Goal: Transaction & Acquisition: Purchase product/service

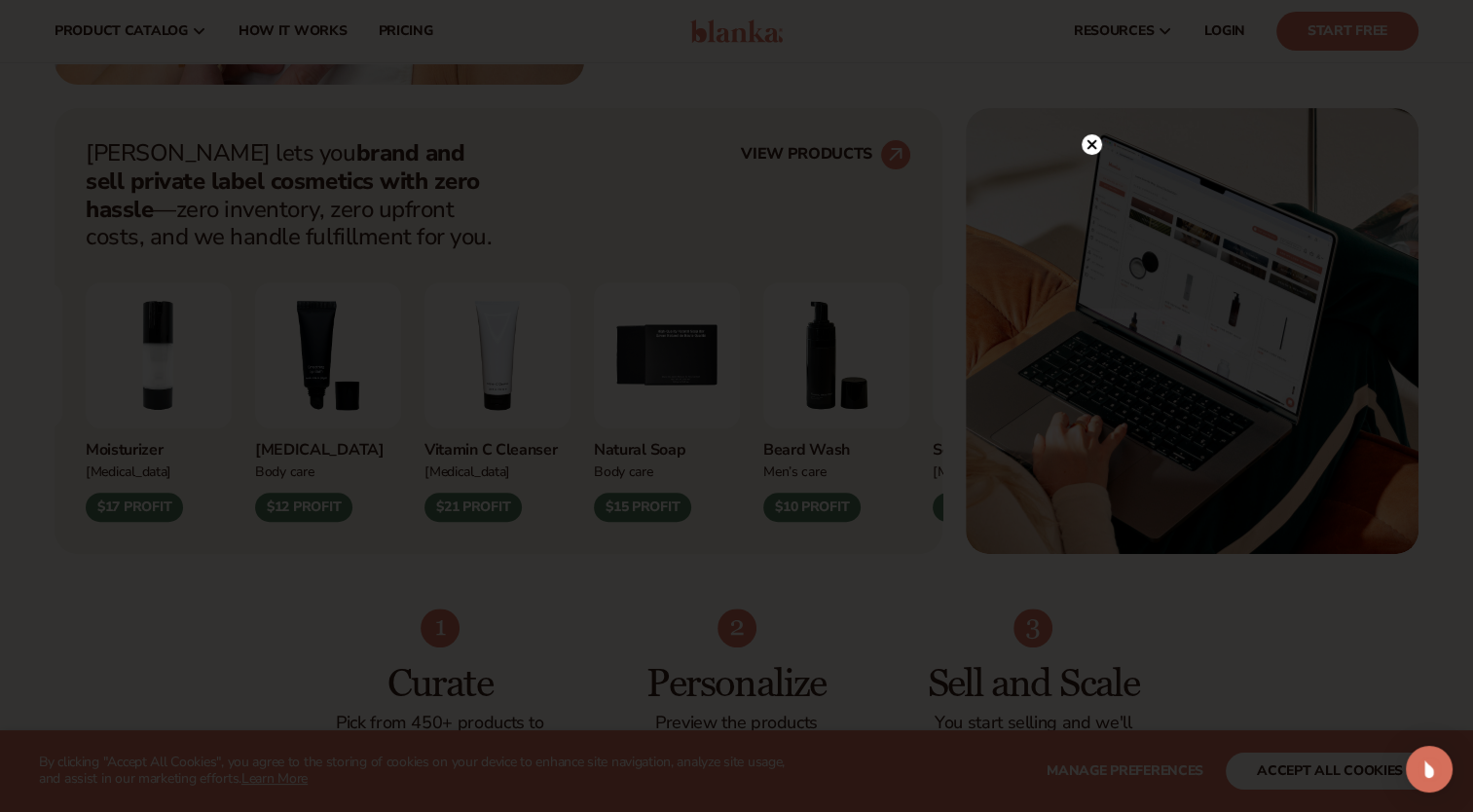
scroll to position [561, 0]
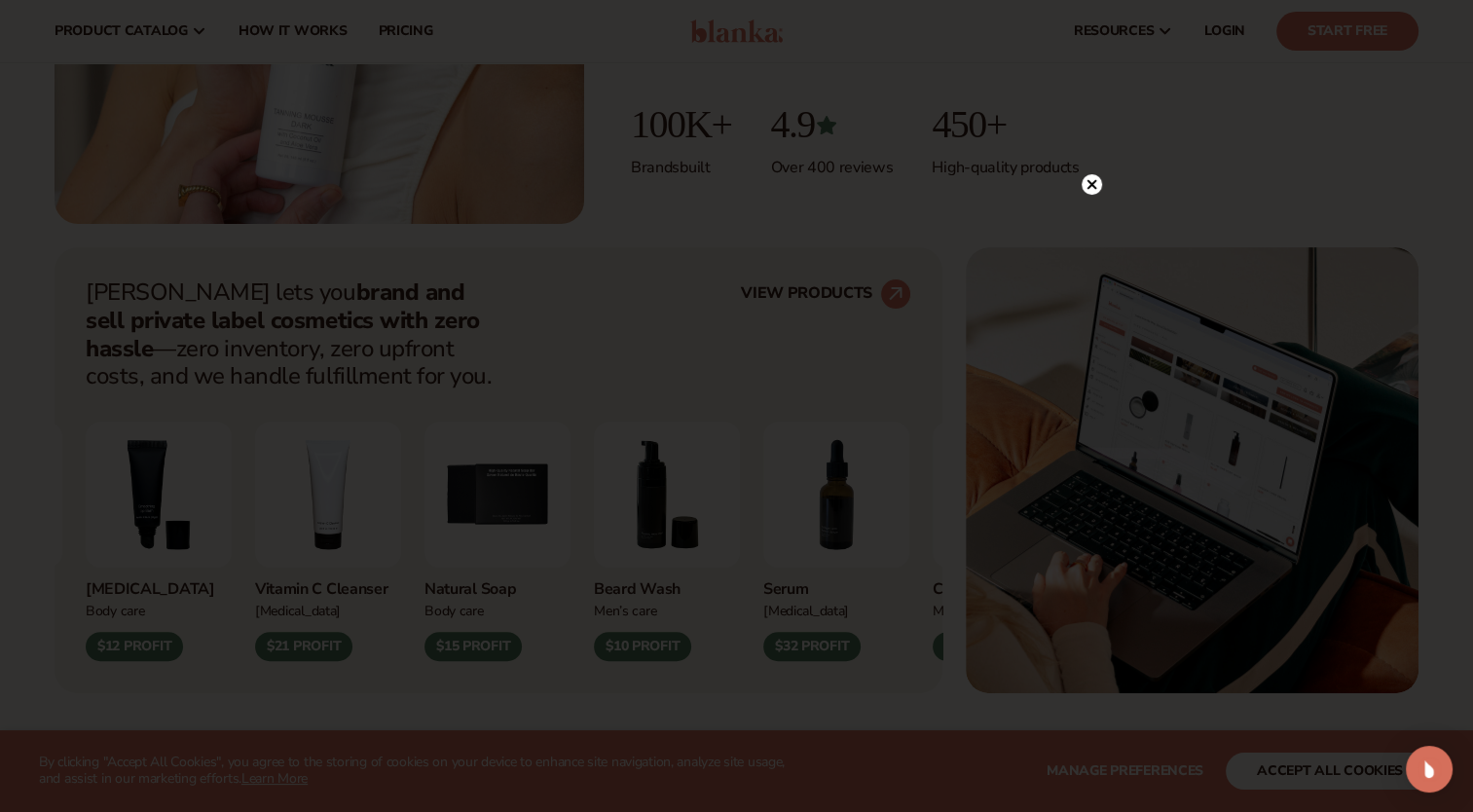
click at [1086, 186] on circle at bounding box center [1091, 184] width 21 height 21
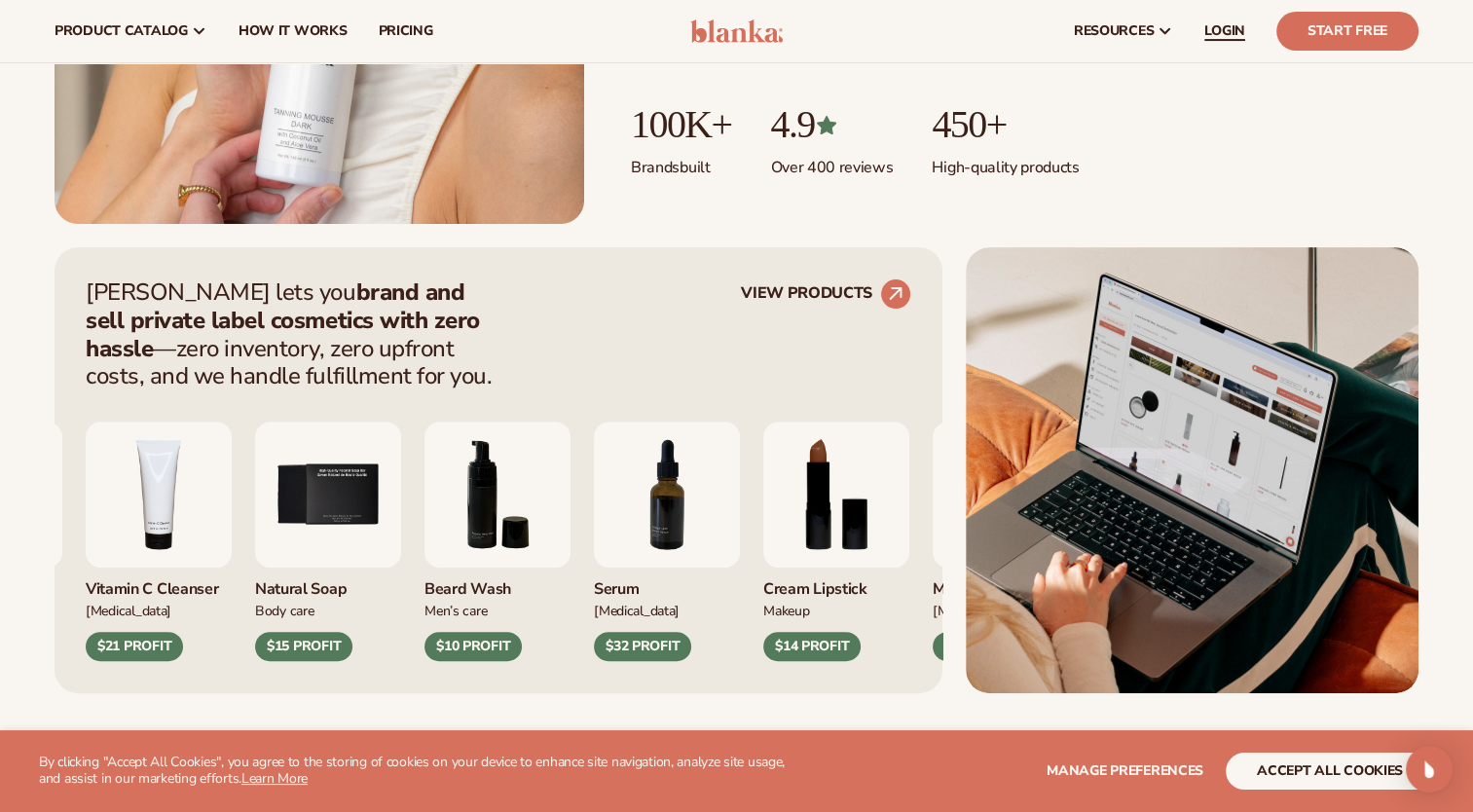
click at [1238, 27] on span "LOGIN" at bounding box center [1224, 31] width 41 height 16
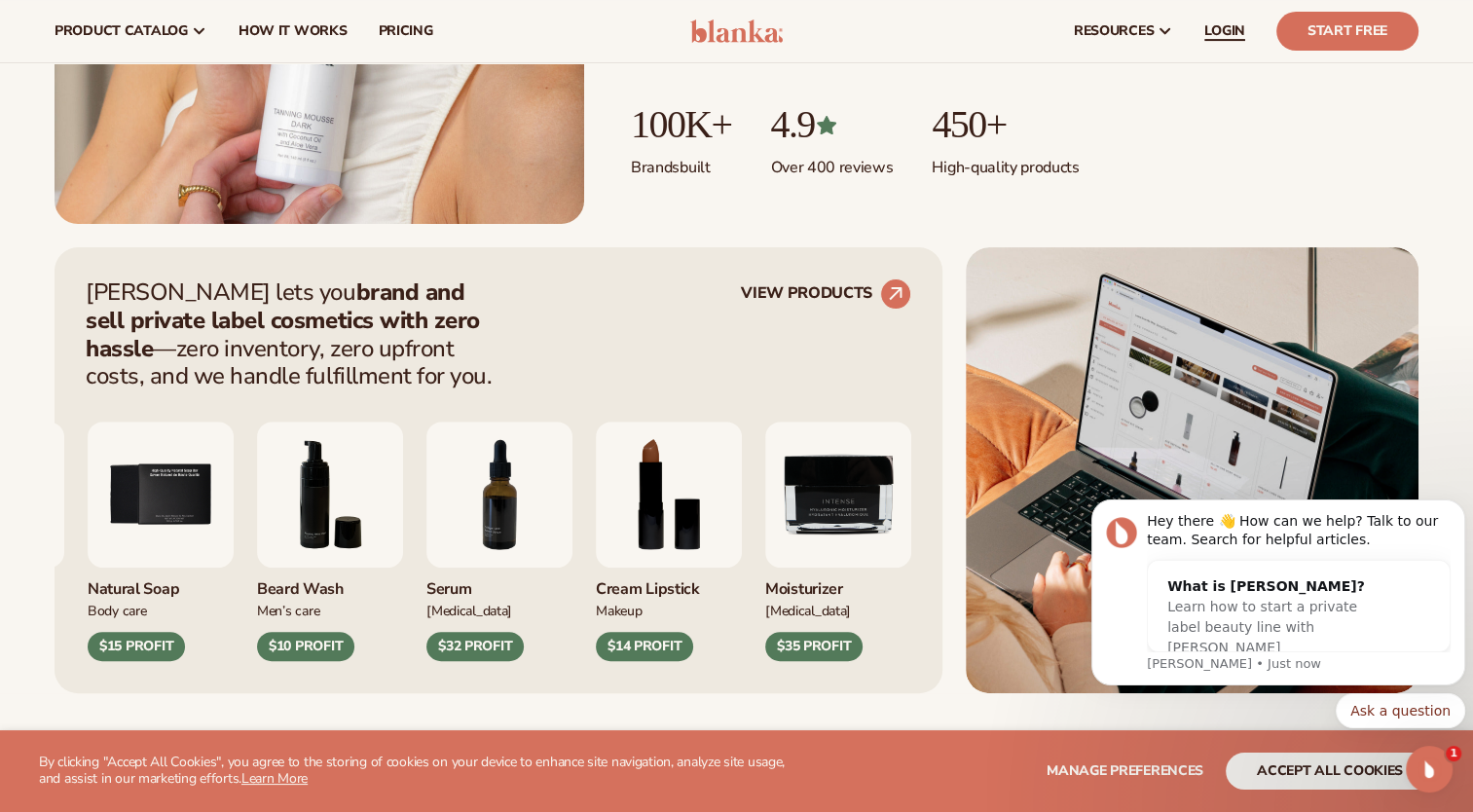
scroll to position [0, 0]
click at [1347, 43] on link "Start Free" at bounding box center [1347, 31] width 142 height 39
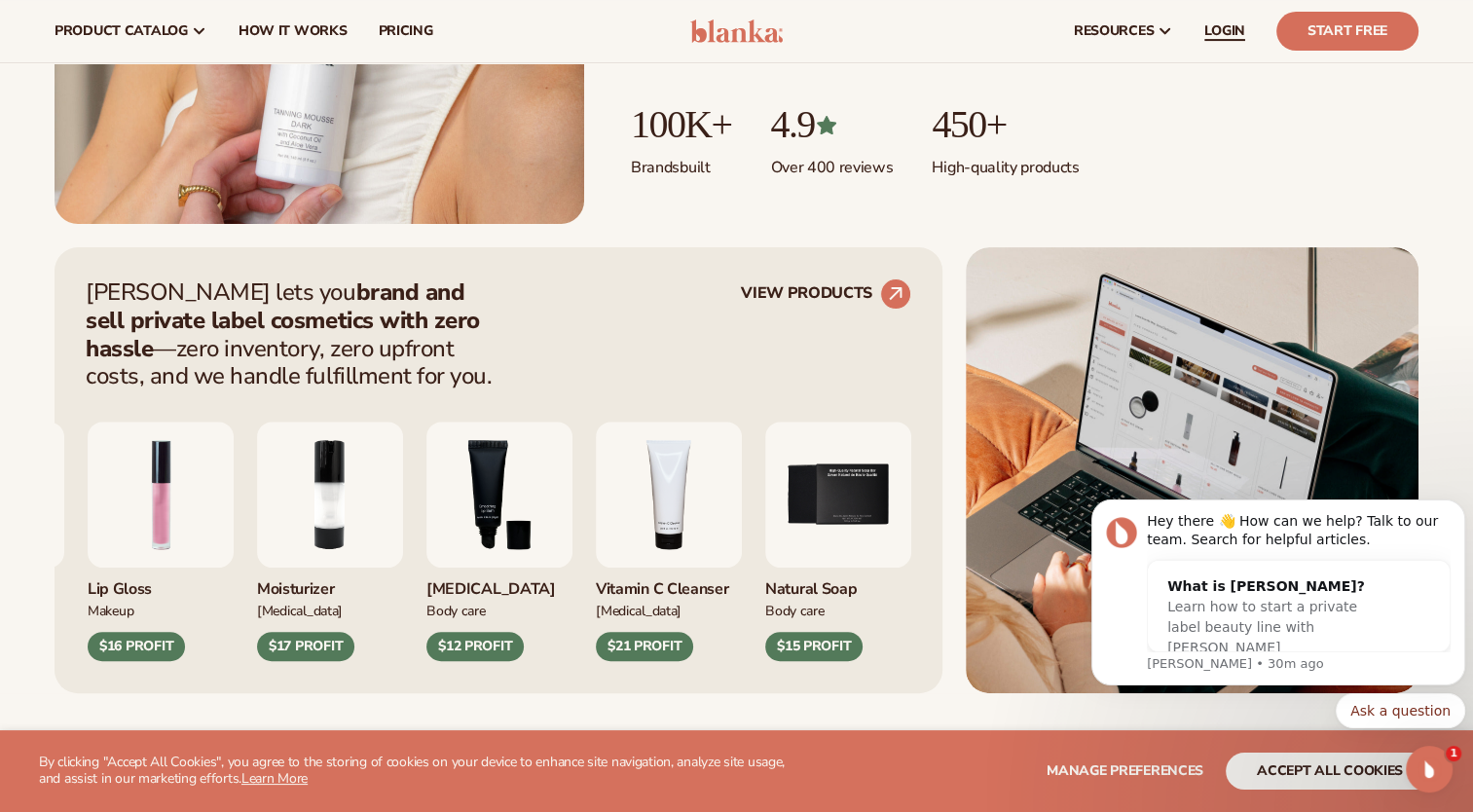
click at [1222, 30] on span "LOGIN" at bounding box center [1224, 31] width 41 height 16
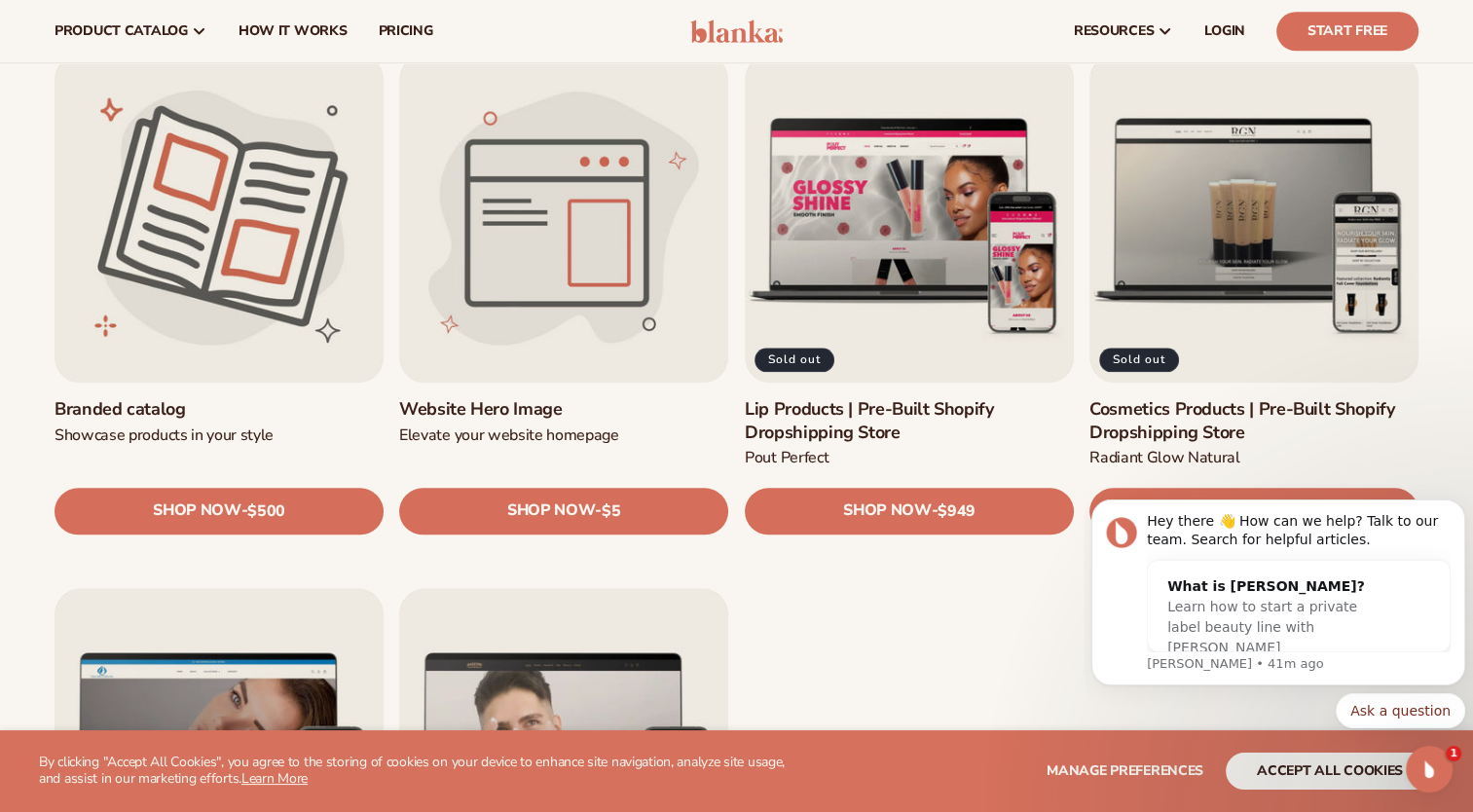
scroll to position [2164, 0]
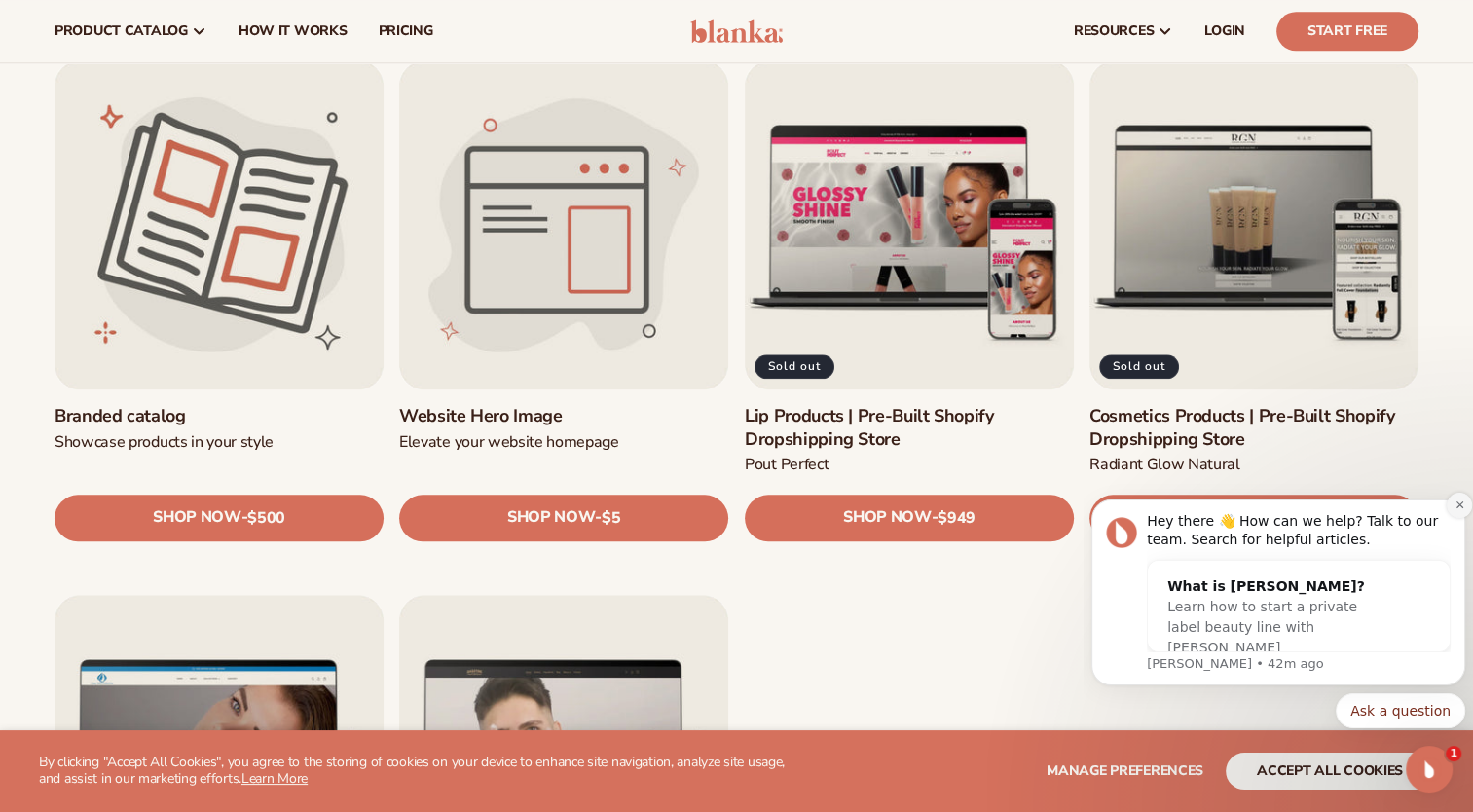
click at [1456, 506] on icon "Dismiss notification" at bounding box center [1459, 505] width 11 height 11
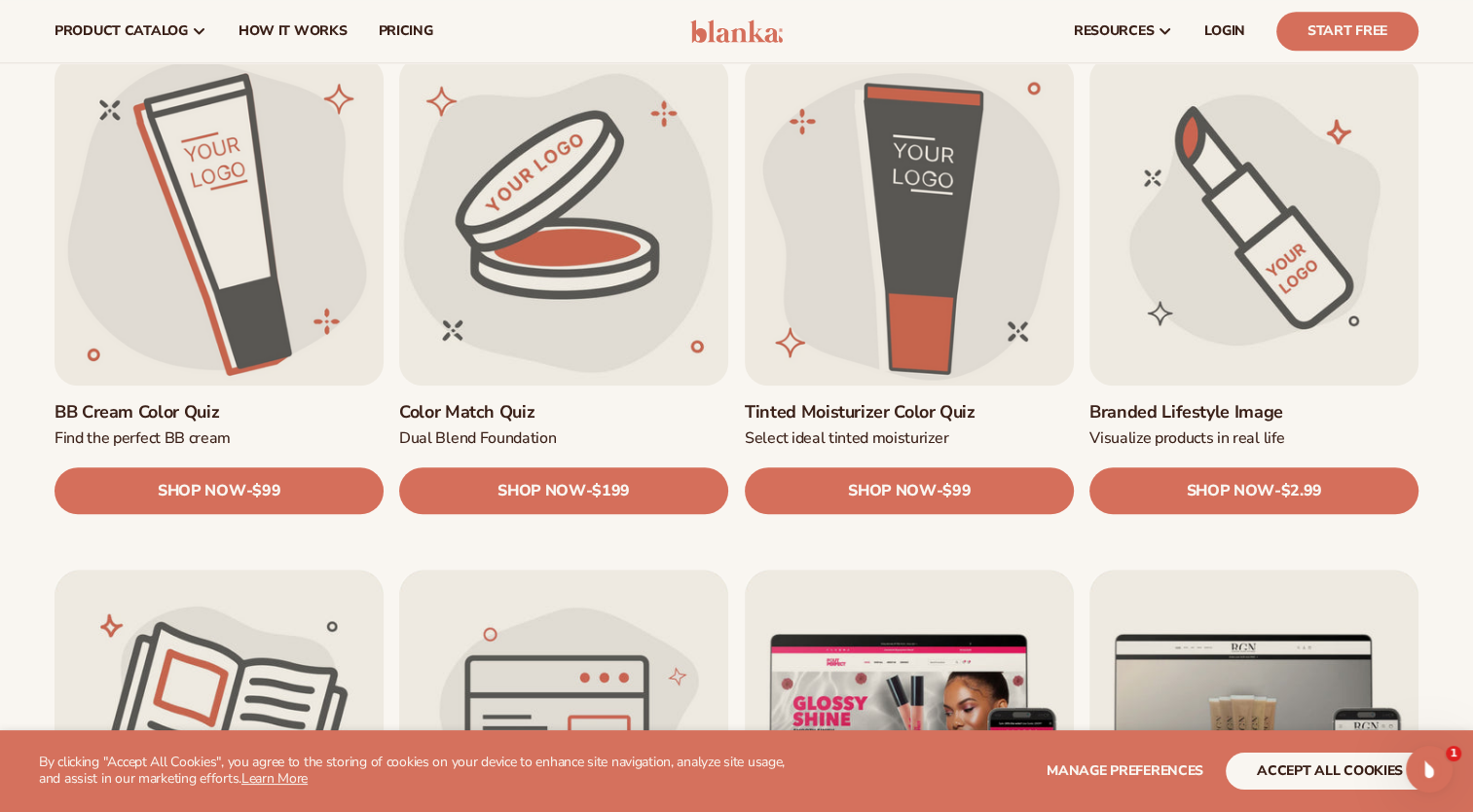
scroll to position [1603, 0]
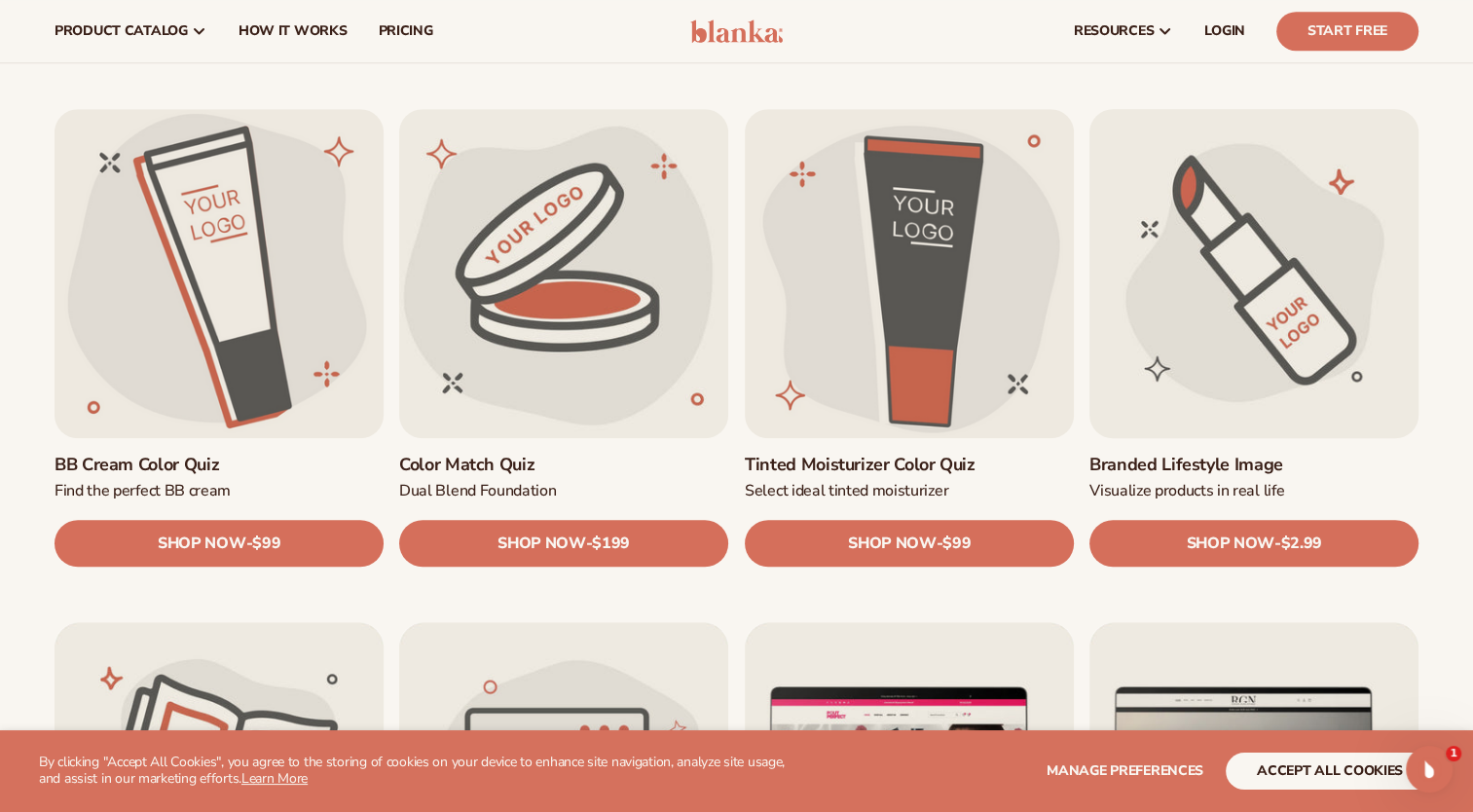
click at [1230, 454] on link "Branded Lifestyle Image" at bounding box center [1253, 465] width 329 height 22
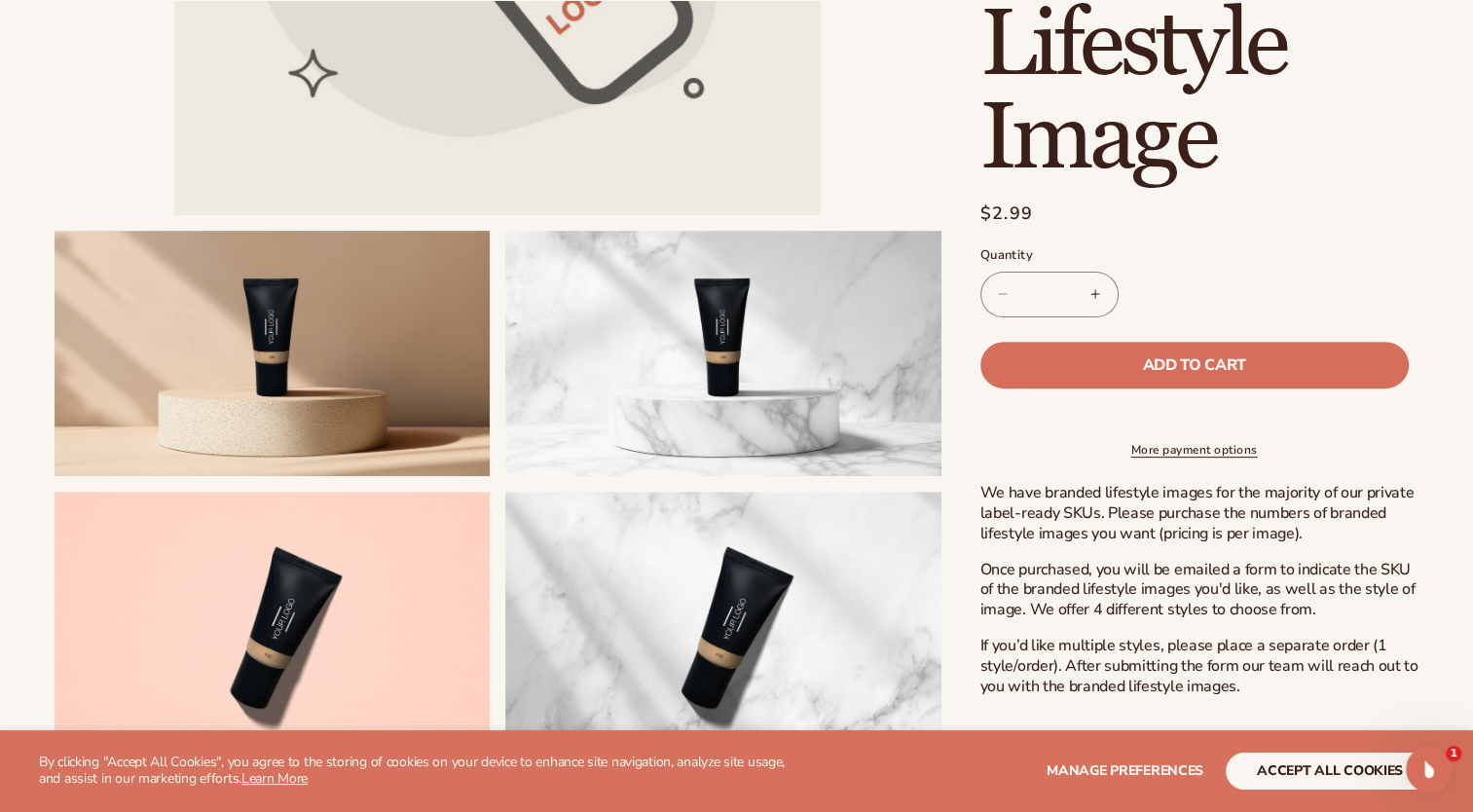
scroll to position [595, 0]
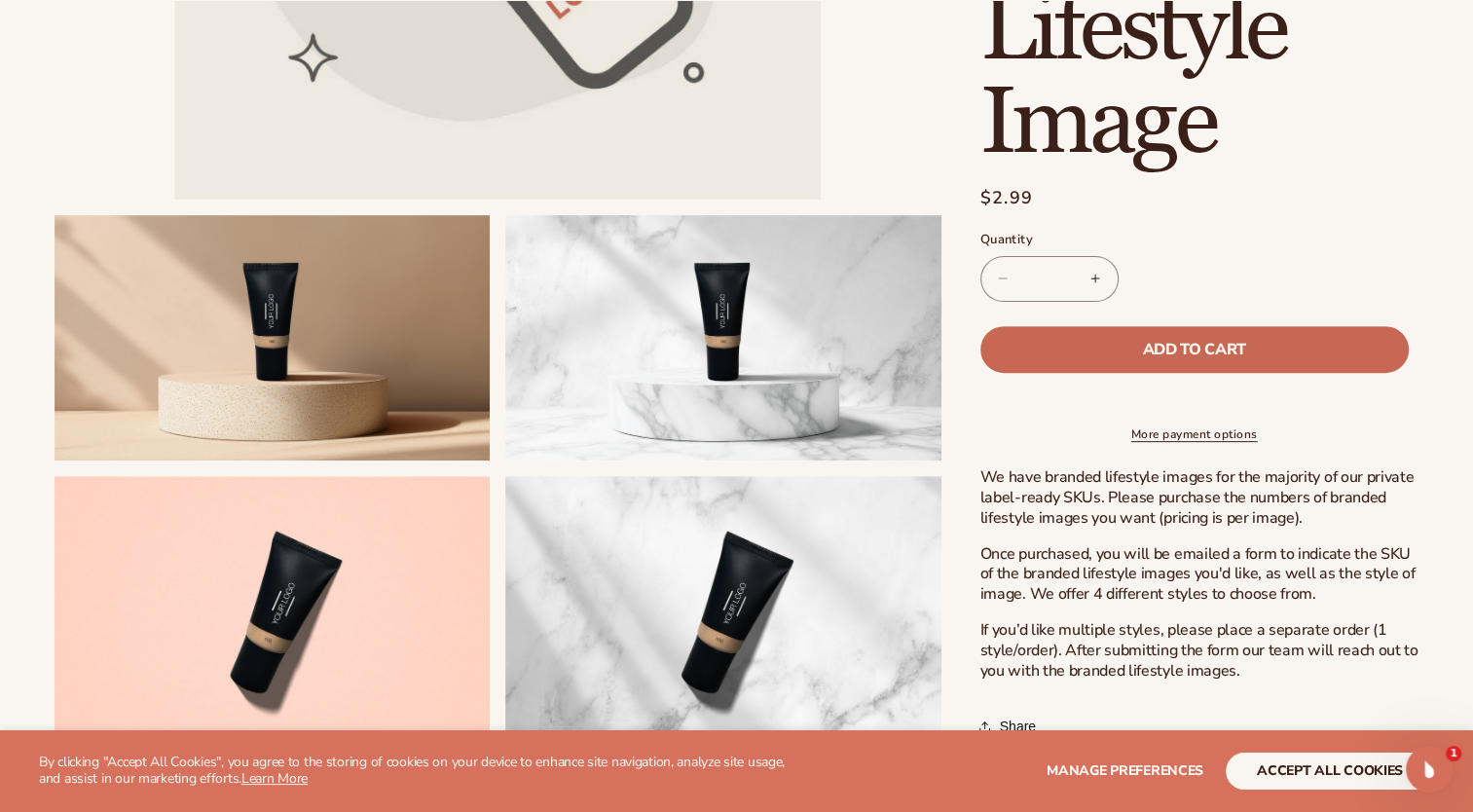
click at [1313, 325] on button "Add to cart" at bounding box center [1194, 348] width 428 height 47
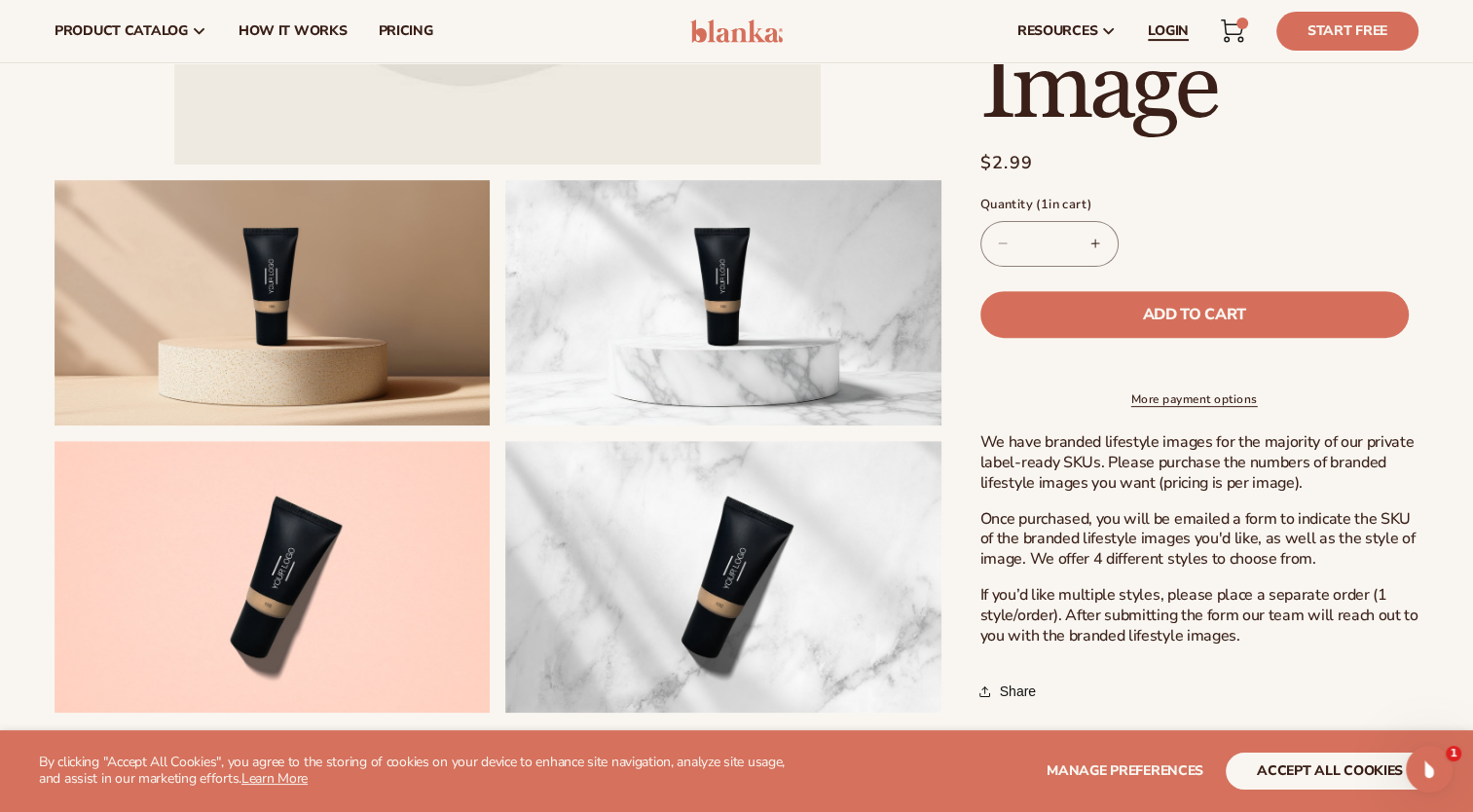
scroll to position [575, 0]
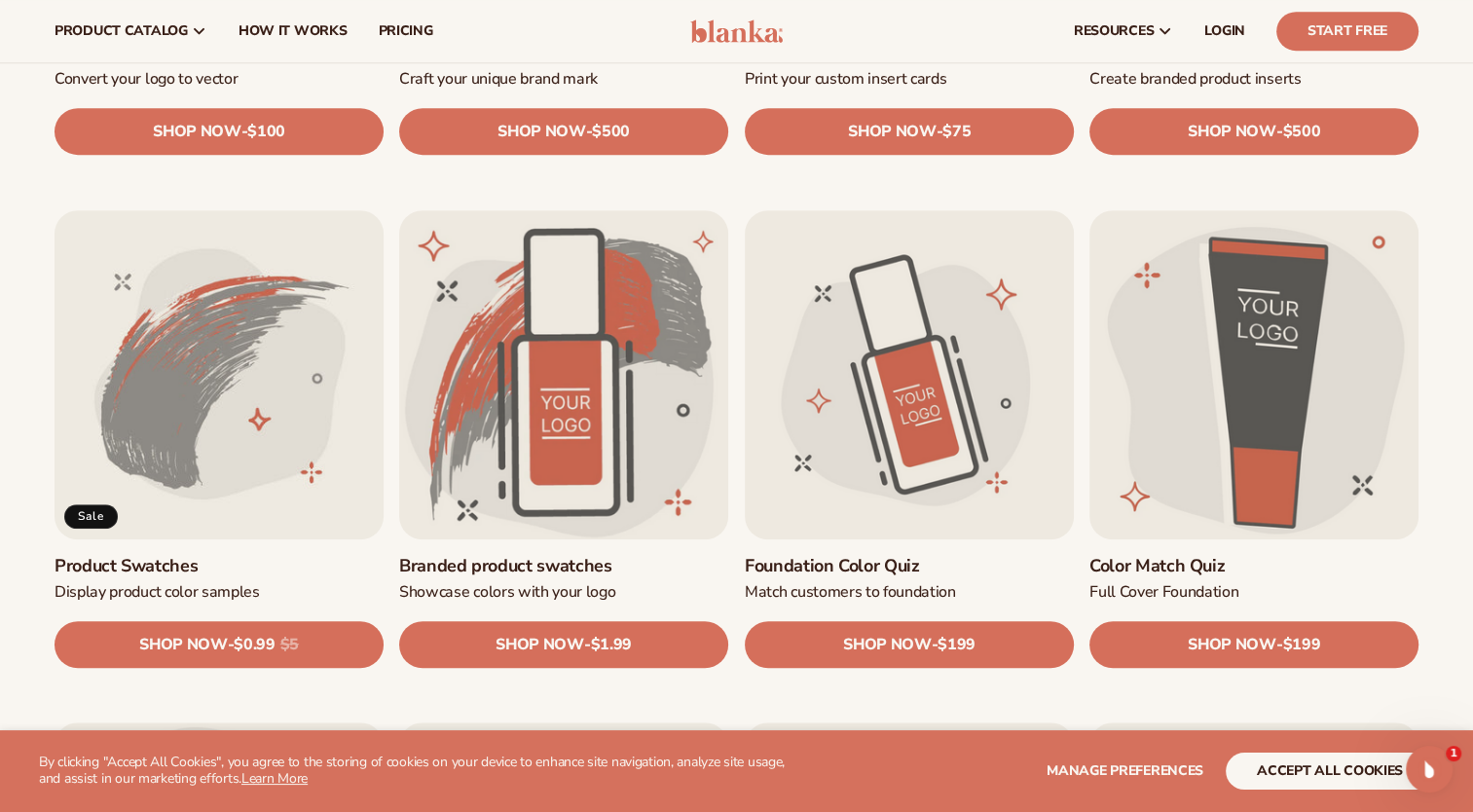
scroll to position [984, 0]
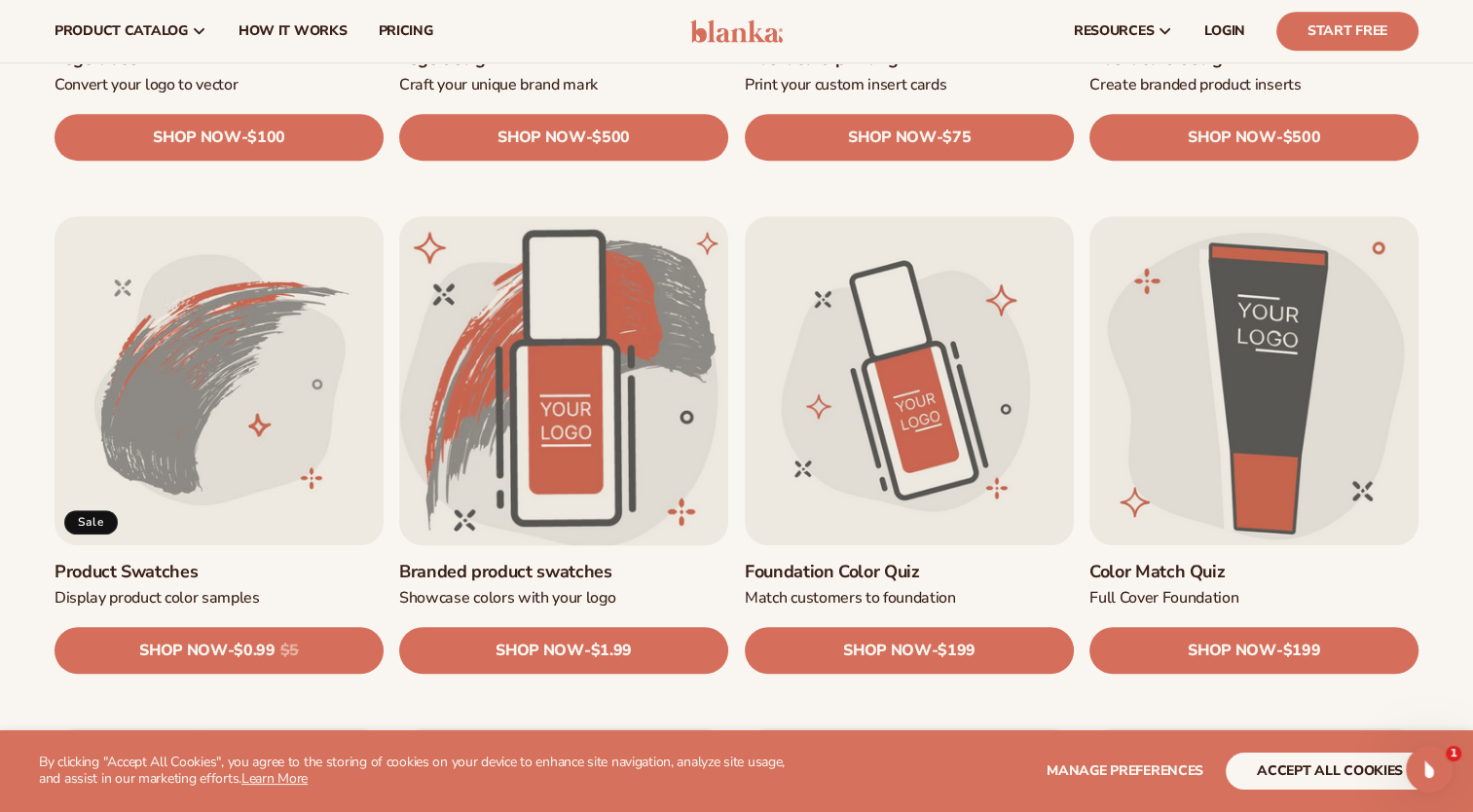
click at [642, 560] on link "Branded product swatches" at bounding box center [563, 571] width 329 height 22
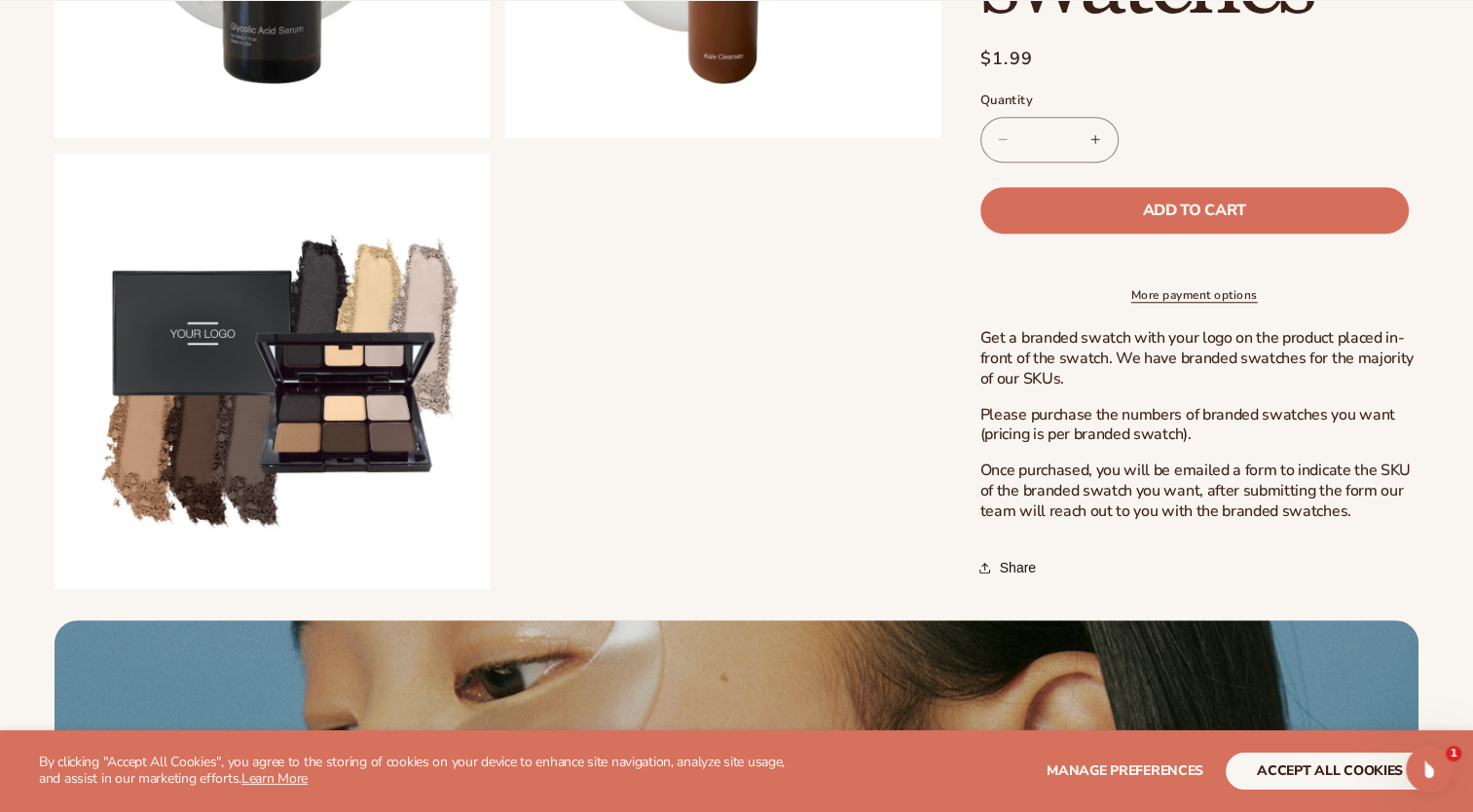
scroll to position [1592, 0]
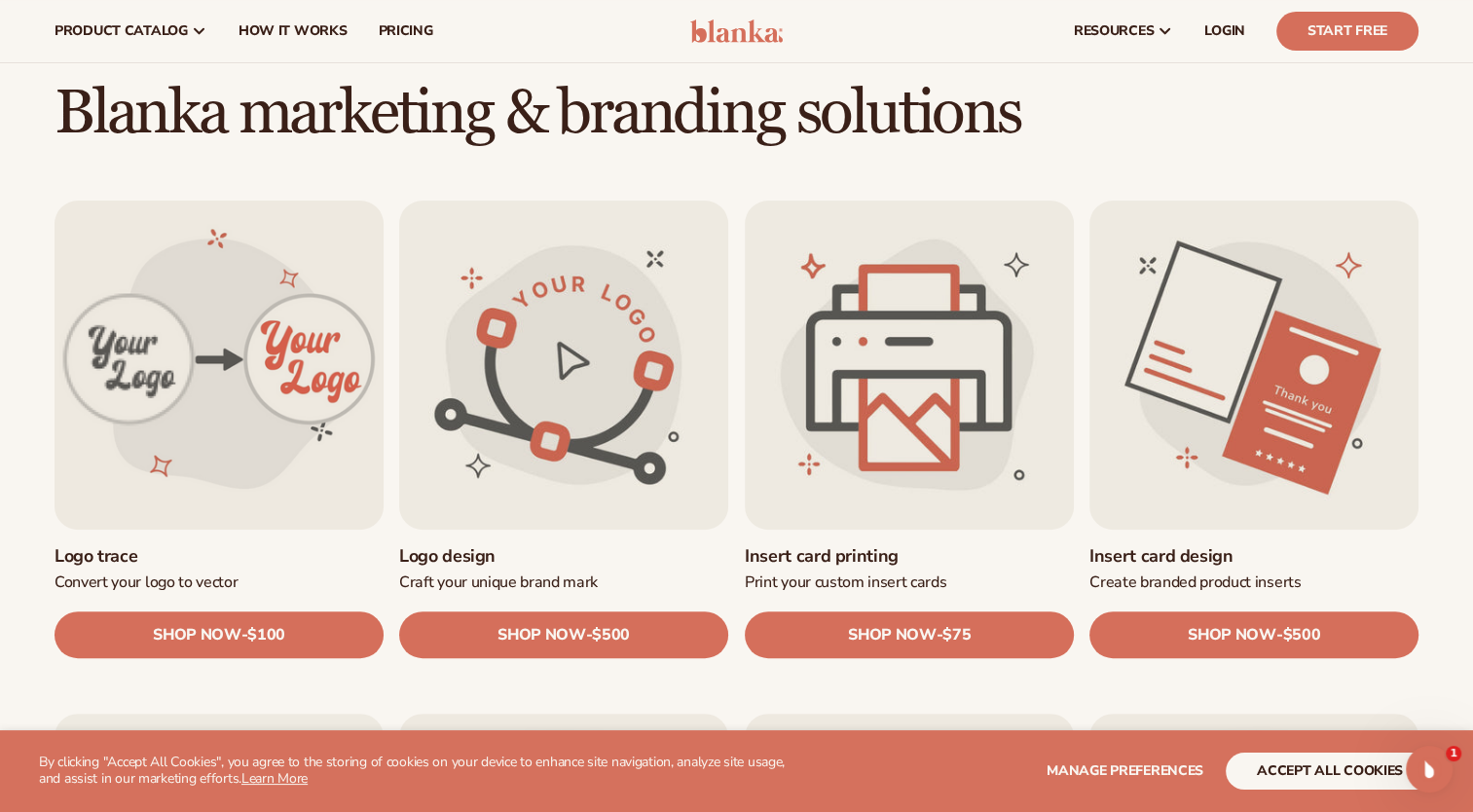
scroll to position [494, 0]
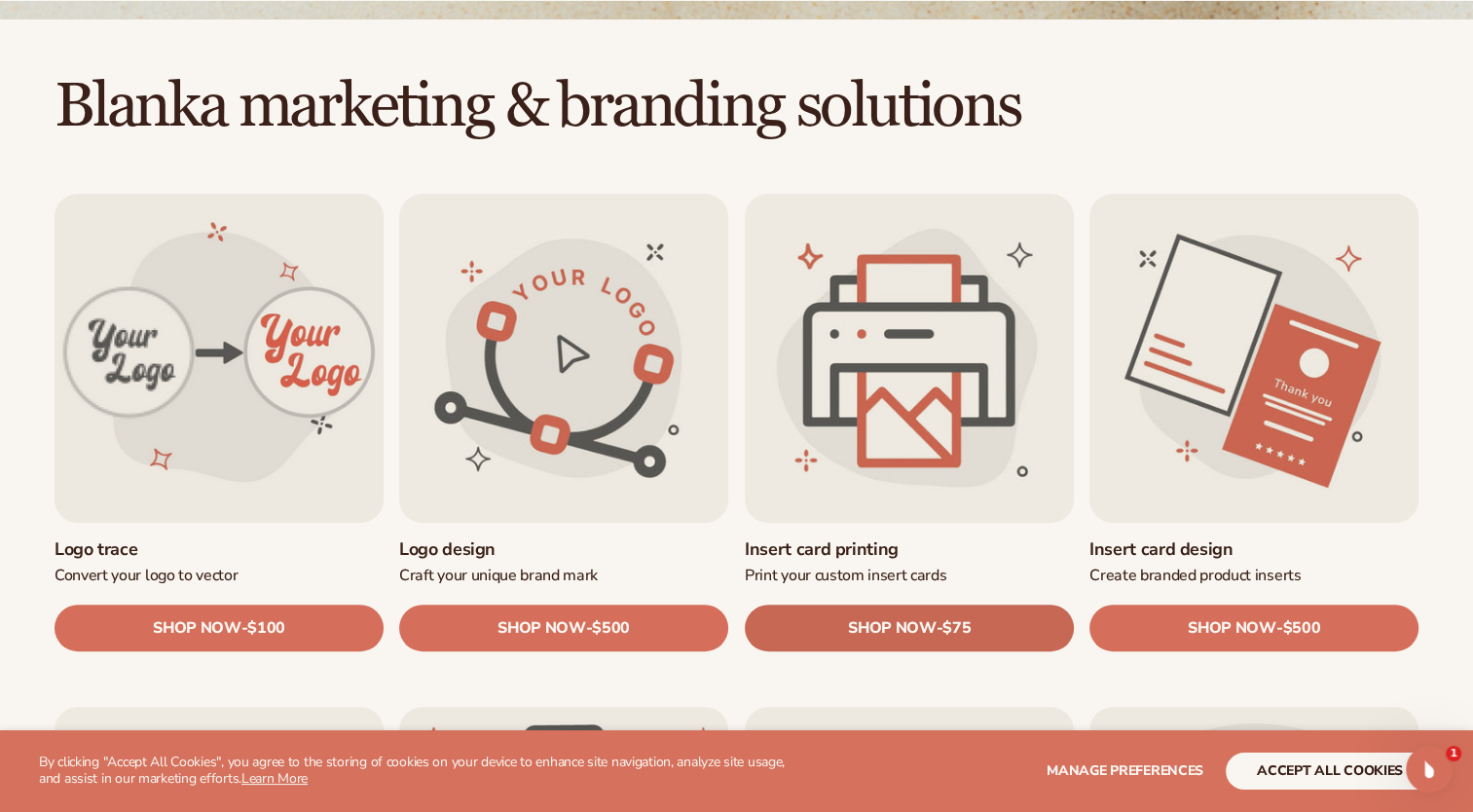
click at [905, 614] on link "SHOP NOW - Regular price $75 Sale price $75 Regular price Unit price / per" at bounding box center [909, 628] width 329 height 47
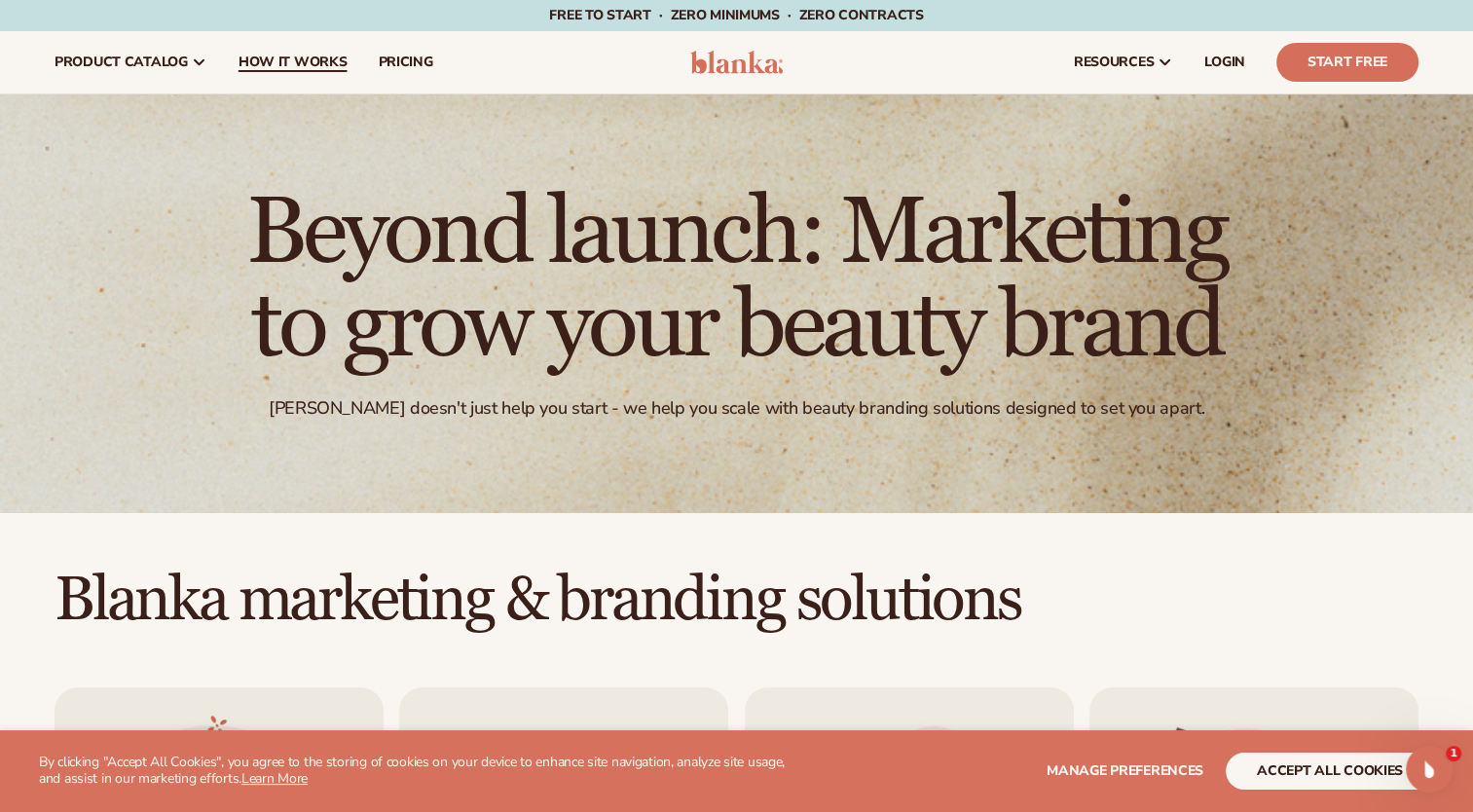
click at [272, 69] on span "How It Works" at bounding box center [294, 63] width 109 height 16
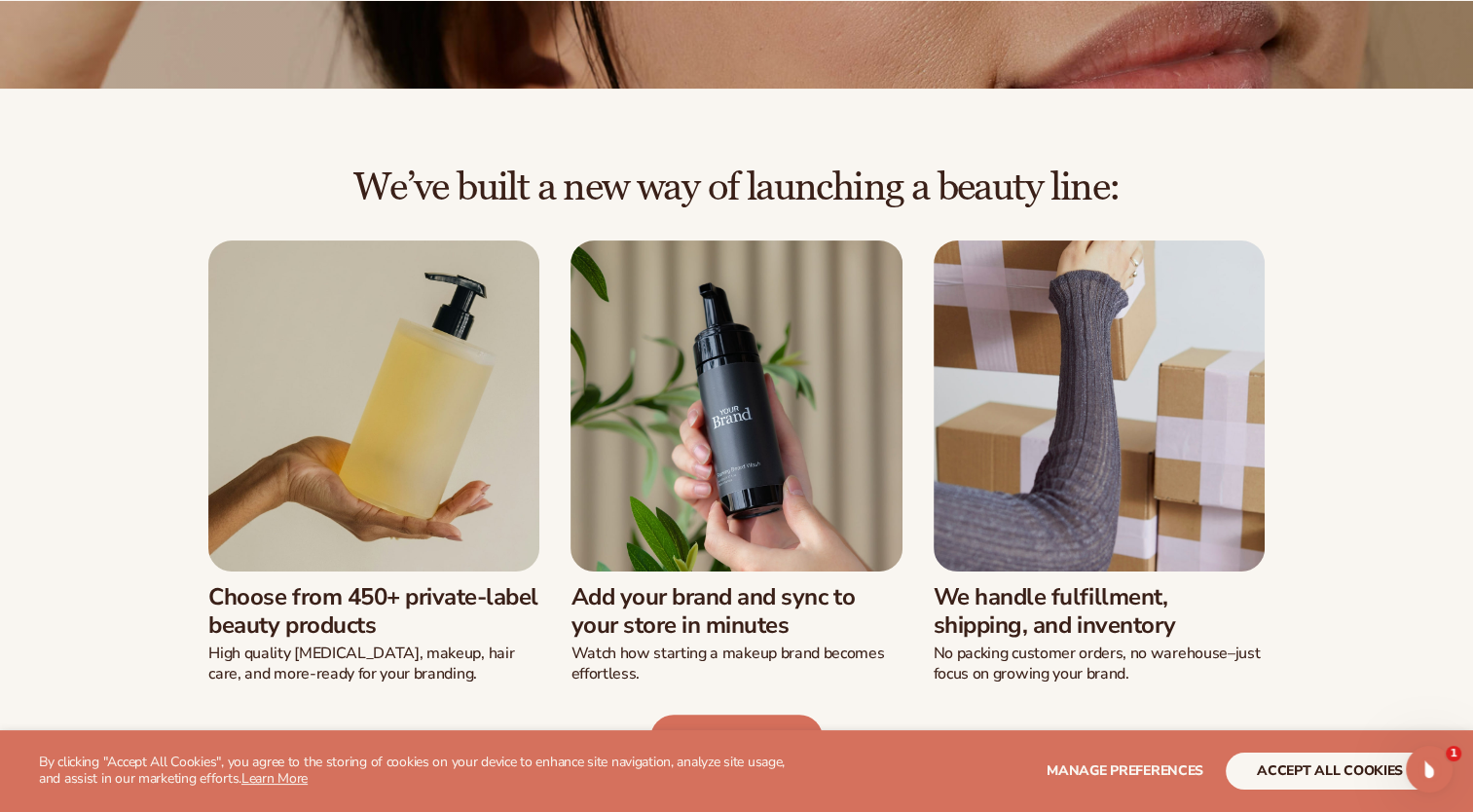
scroll to position [227, 0]
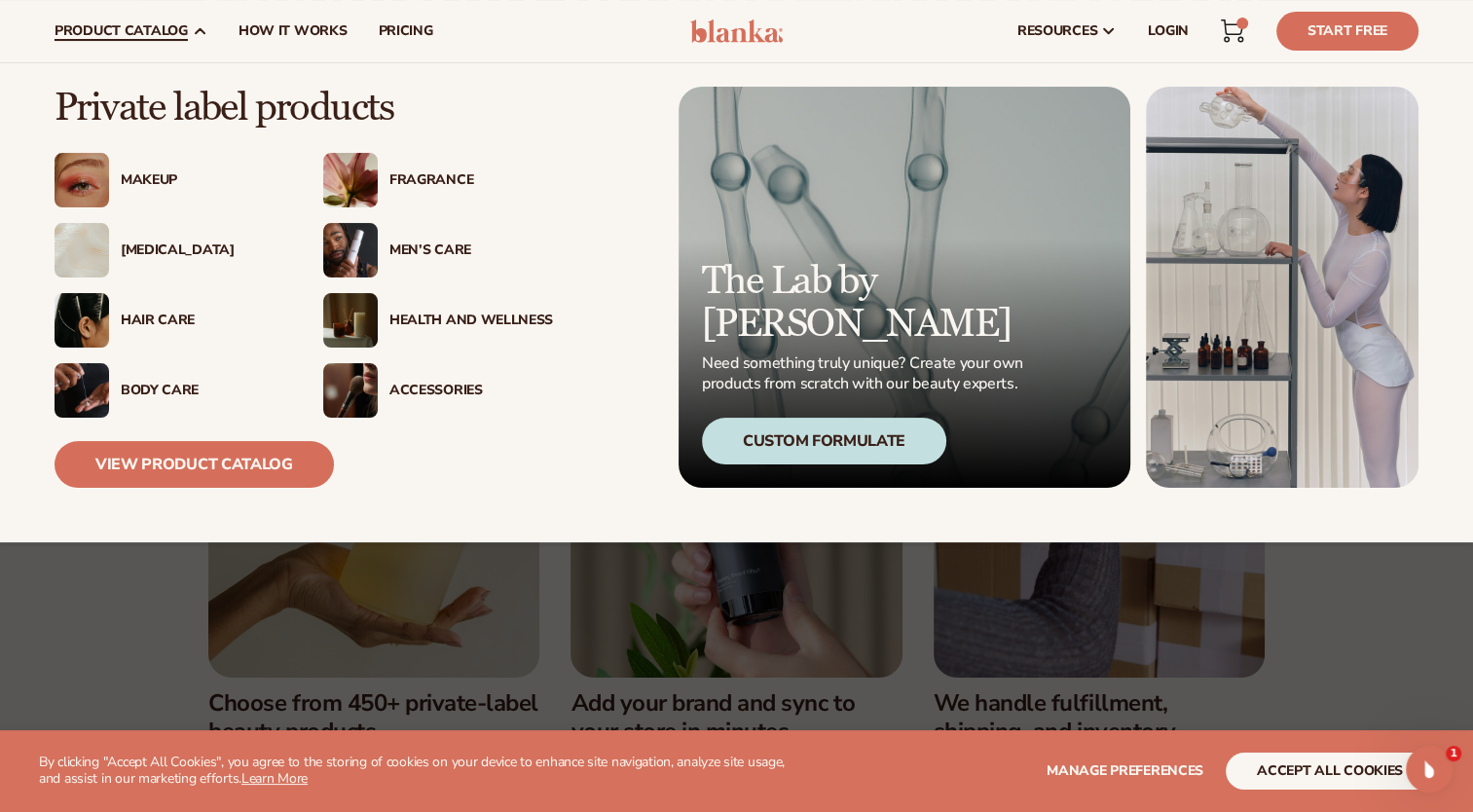
click at [418, 382] on div "Accessories" at bounding box center [471, 390] width 163 height 17
